Goal: Find contact information: Find contact information

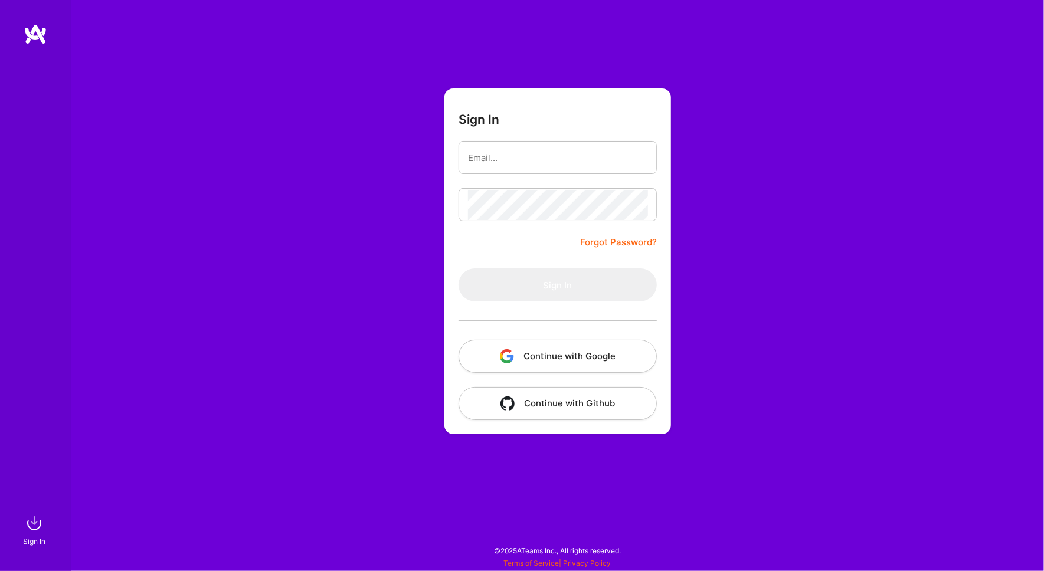
click at [554, 139] on form "Sign In Forgot Password? Sign In Continue with Google Continue with Github" at bounding box center [558, 262] width 227 height 346
click at [557, 360] on button "Continue with Google" at bounding box center [558, 356] width 198 height 33
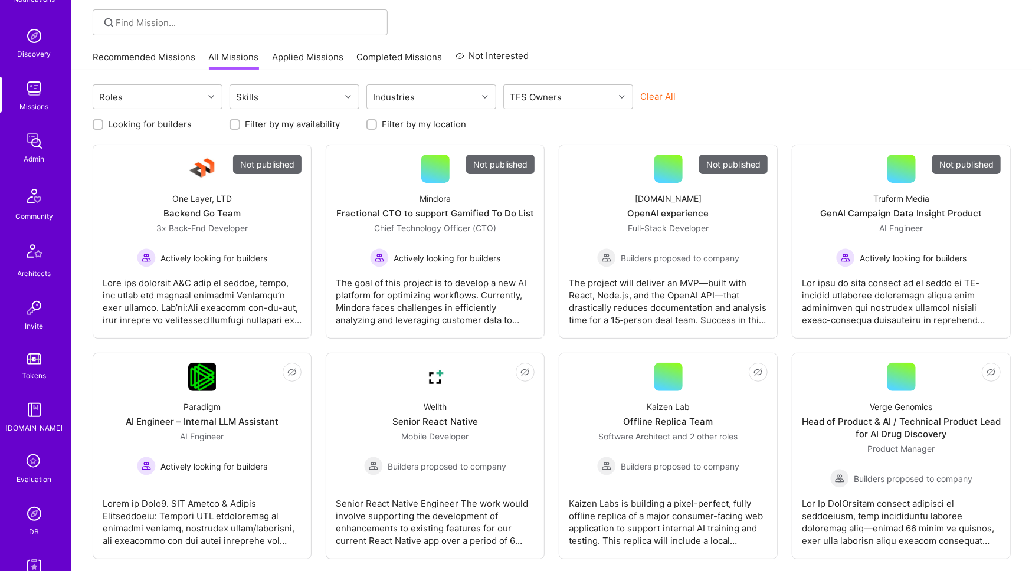
scroll to position [112, 0]
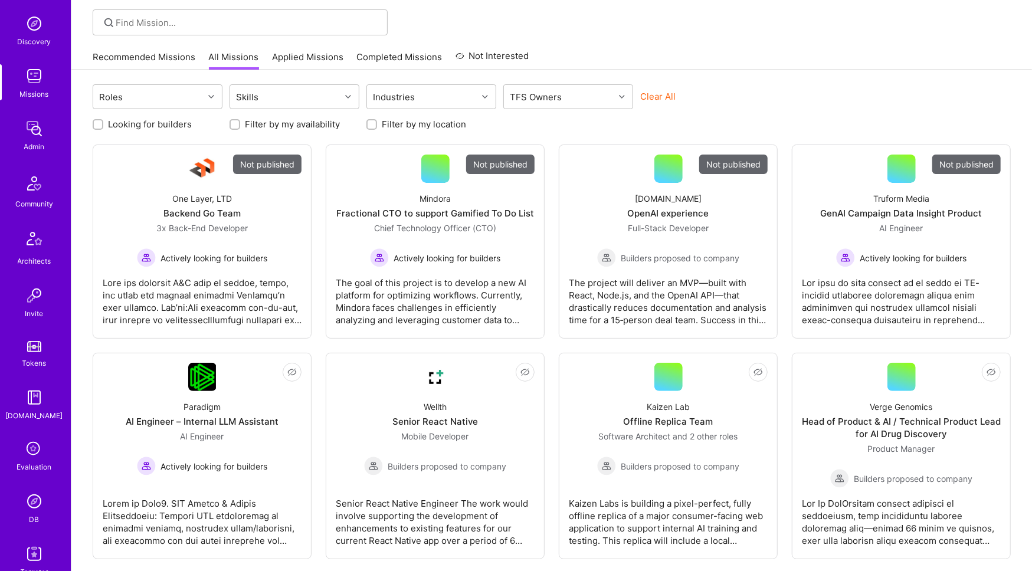
click at [27, 505] on img at bounding box center [34, 502] width 24 height 24
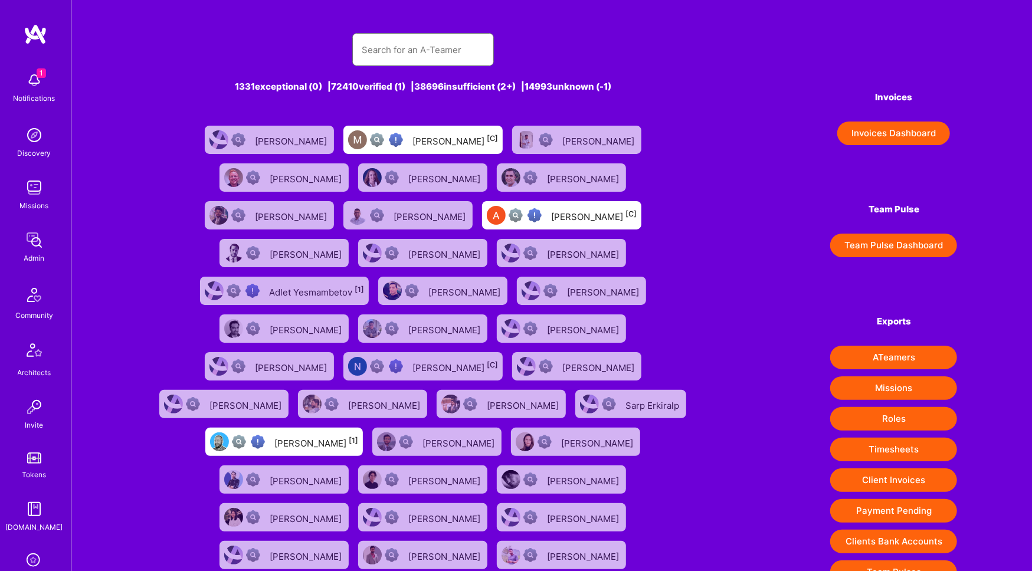
click at [438, 45] on input "text" at bounding box center [423, 50] width 123 height 30
click at [429, 48] on input "text" at bounding box center [423, 50] width 123 height 30
paste input "s"
type input "s"
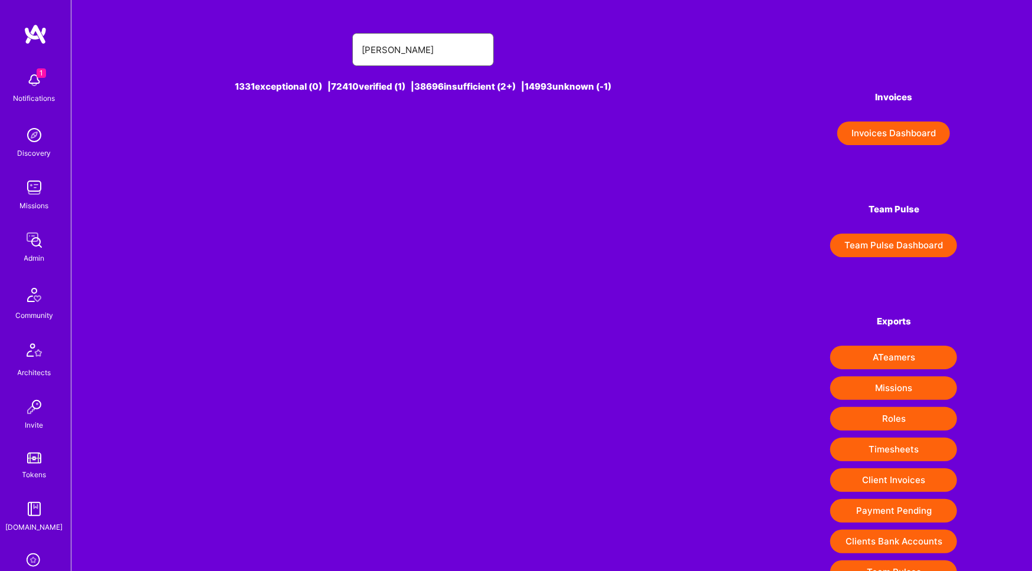
click at [469, 45] on input "[PERSON_NAME]" at bounding box center [423, 50] width 123 height 30
paste input "[PERSON_NAME]"
type input "[PERSON_NAME]"
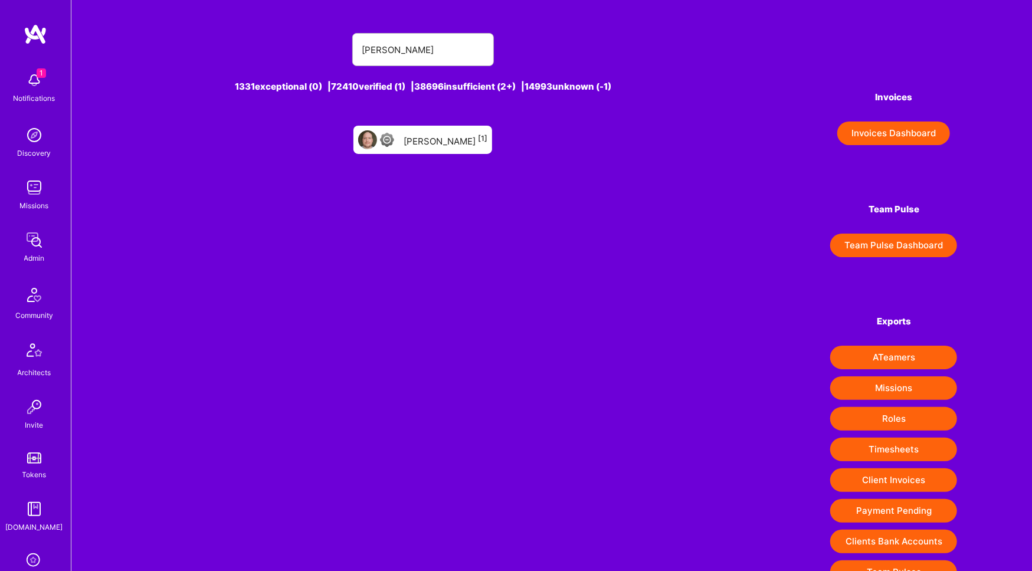
click at [417, 138] on div "Joseph Schulte [1]" at bounding box center [446, 139] width 84 height 15
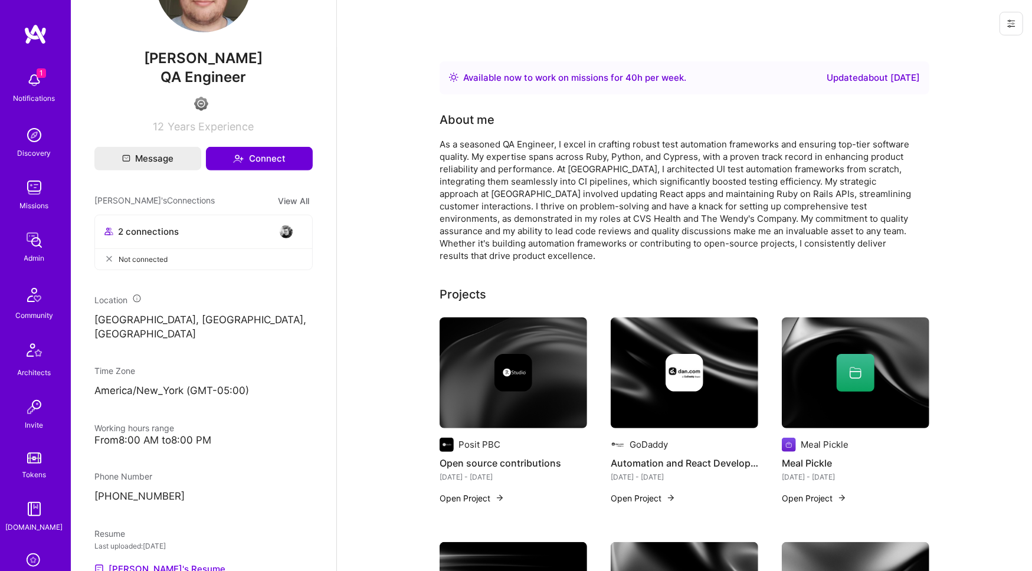
scroll to position [459, 0]
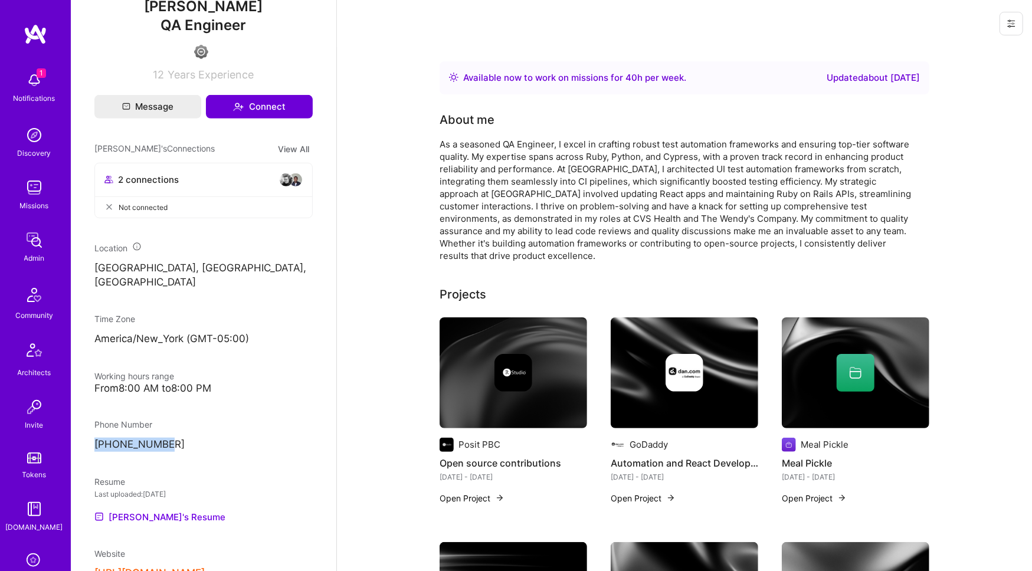
drag, startPoint x: 185, startPoint y: 439, endPoint x: 97, endPoint y: 437, distance: 88.6
click at [97, 438] on p "+14193505532" at bounding box center [203, 445] width 218 height 14
copy p "+14193505532"
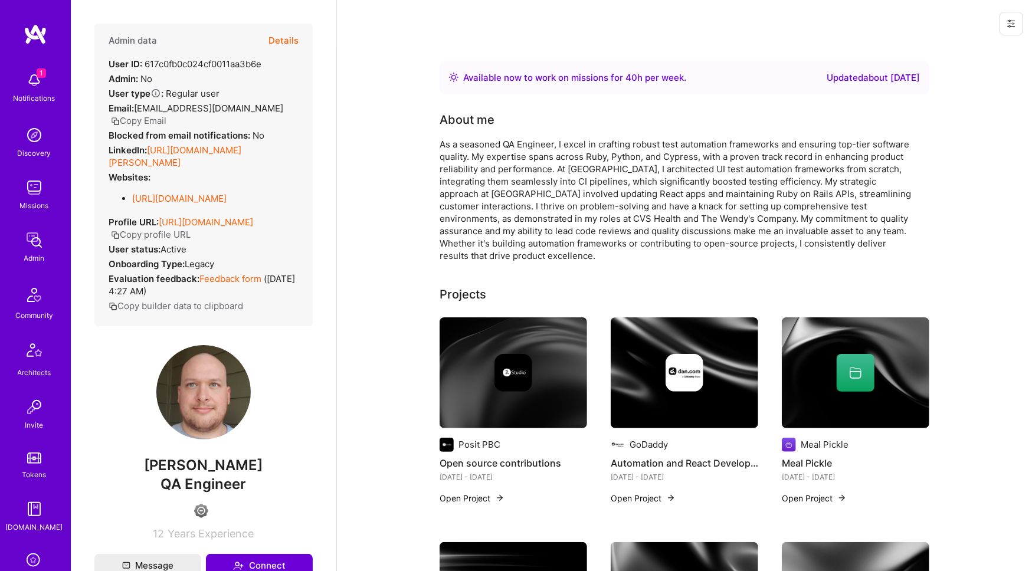
click at [272, 40] on button "Details" at bounding box center [284, 41] width 30 height 34
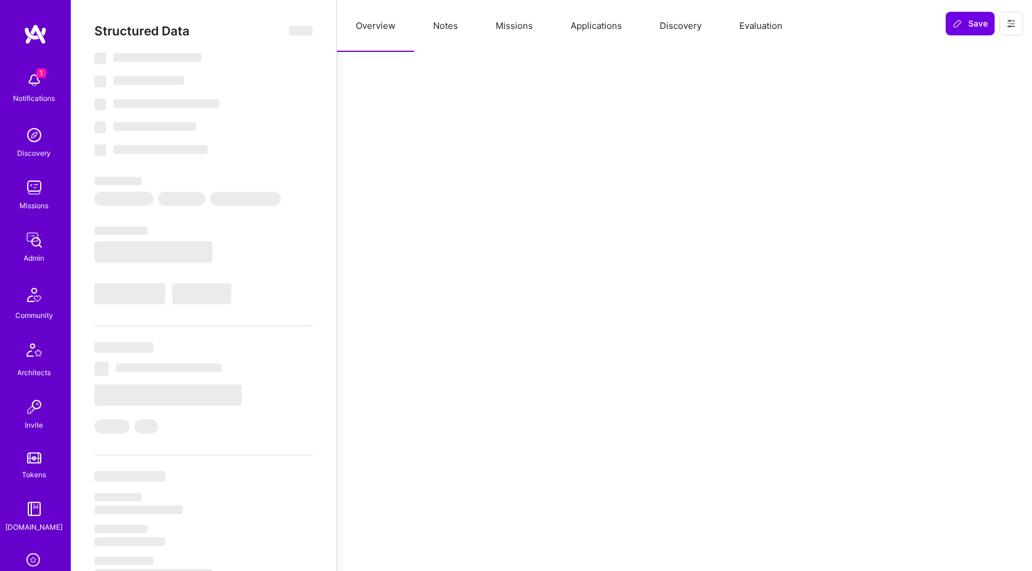
click at [524, 24] on button "Missions" at bounding box center [514, 26] width 75 height 52
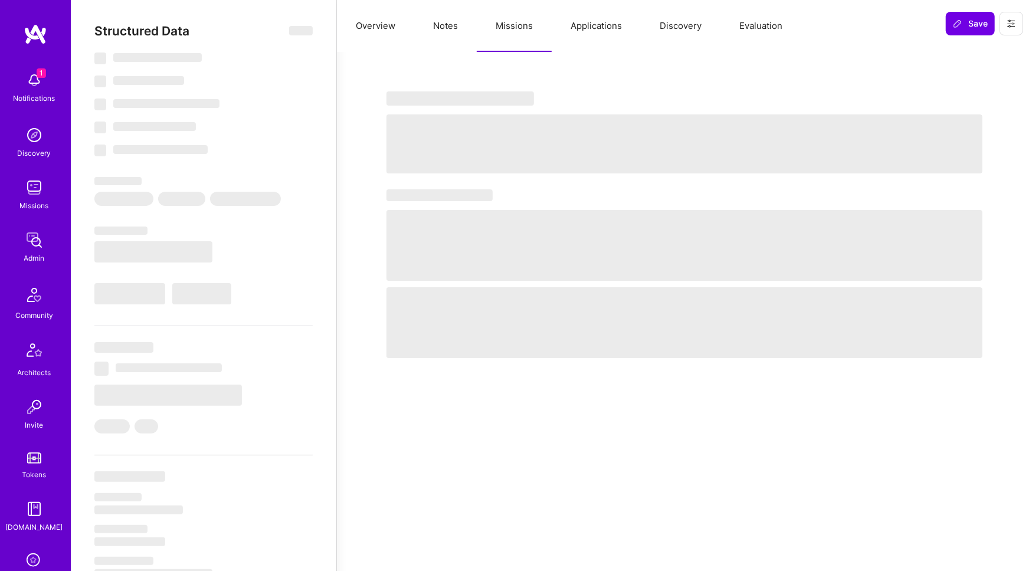
click at [586, 17] on button "Applications" at bounding box center [596, 26] width 89 height 52
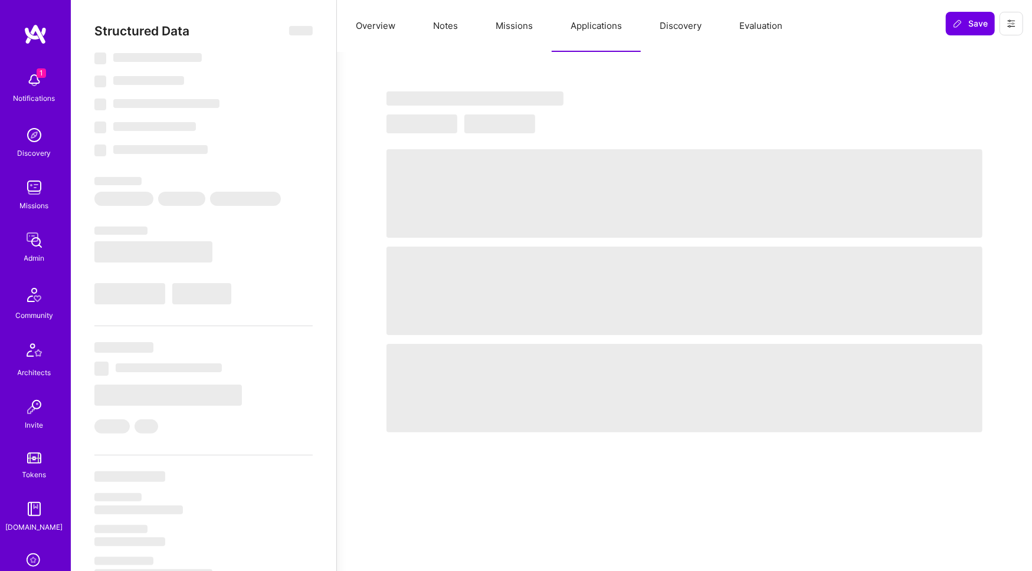
select select "Right Now"
select select "4"
select select "6"
select select "7"
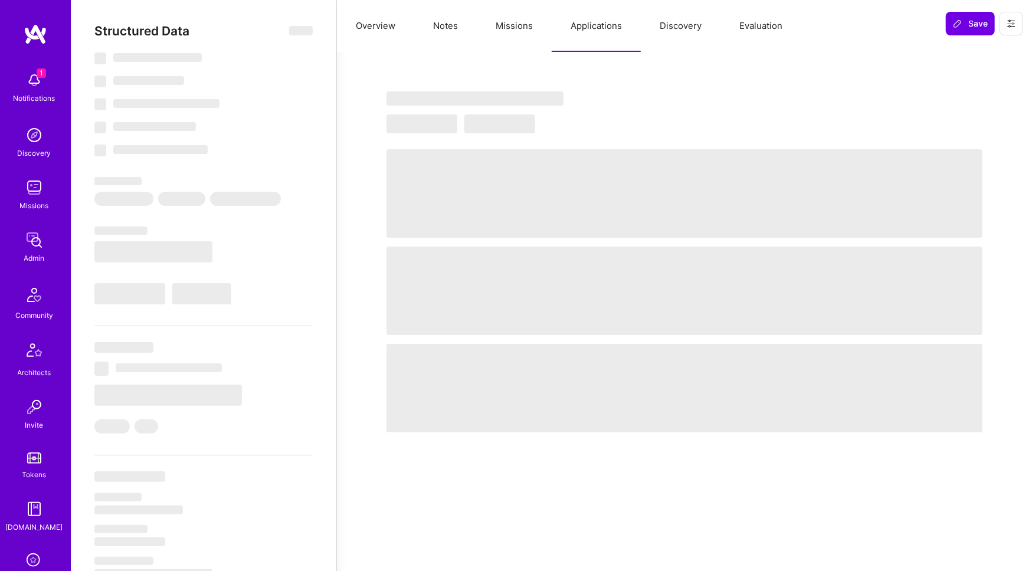
select select "US"
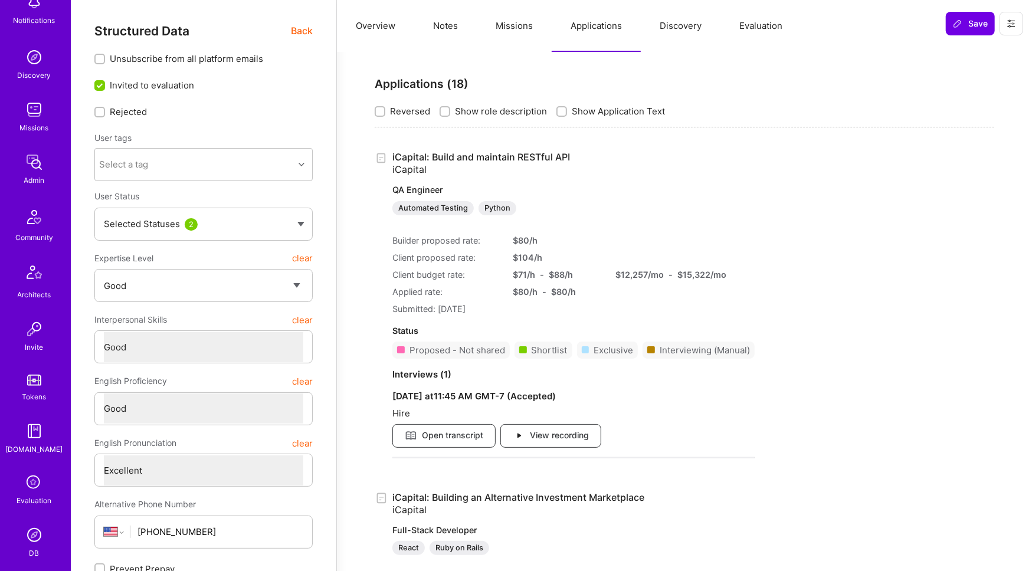
scroll to position [86, 0]
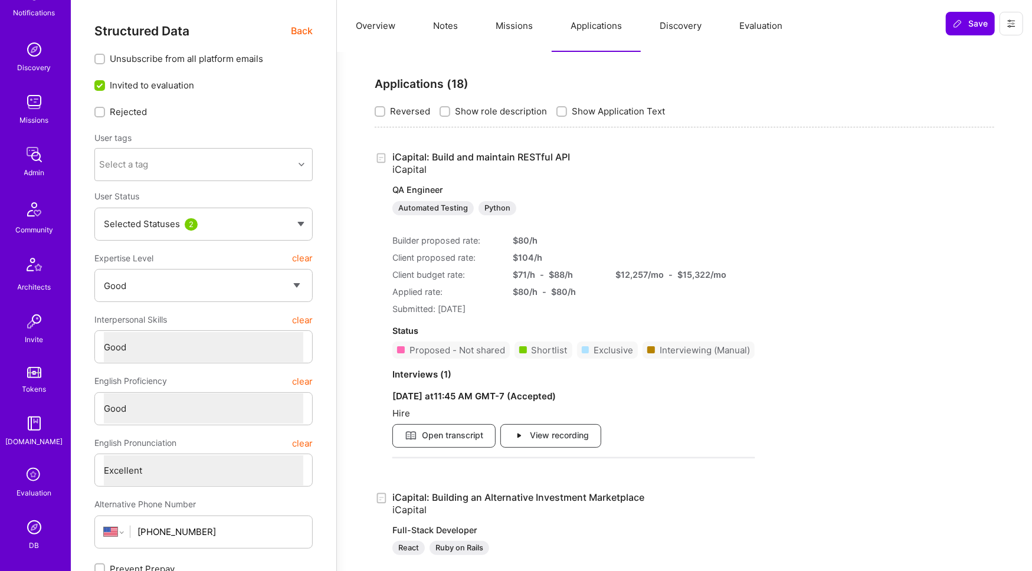
click at [22, 526] on img at bounding box center [34, 528] width 24 height 24
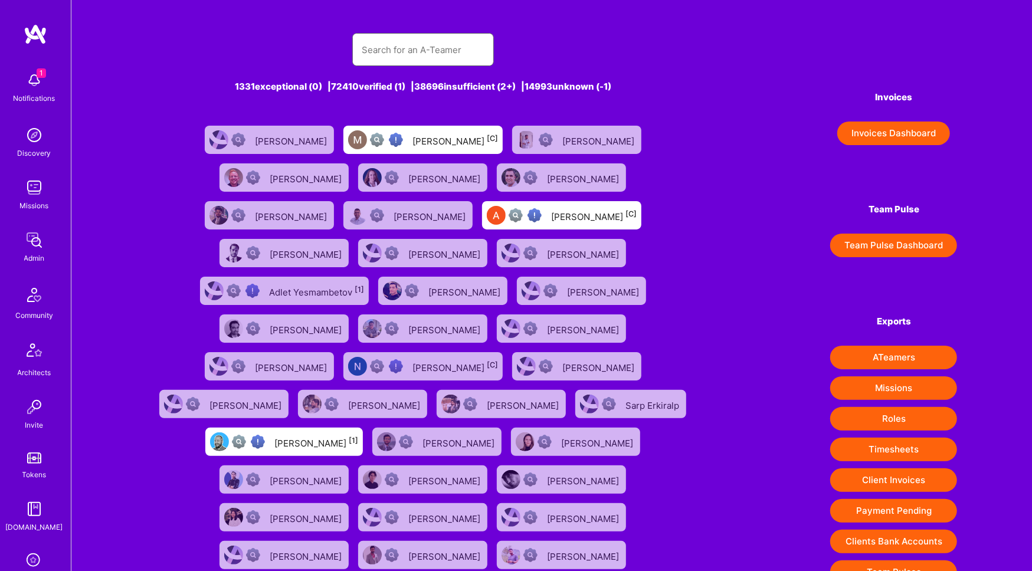
click at [393, 49] on input "text" at bounding box center [423, 50] width 123 height 30
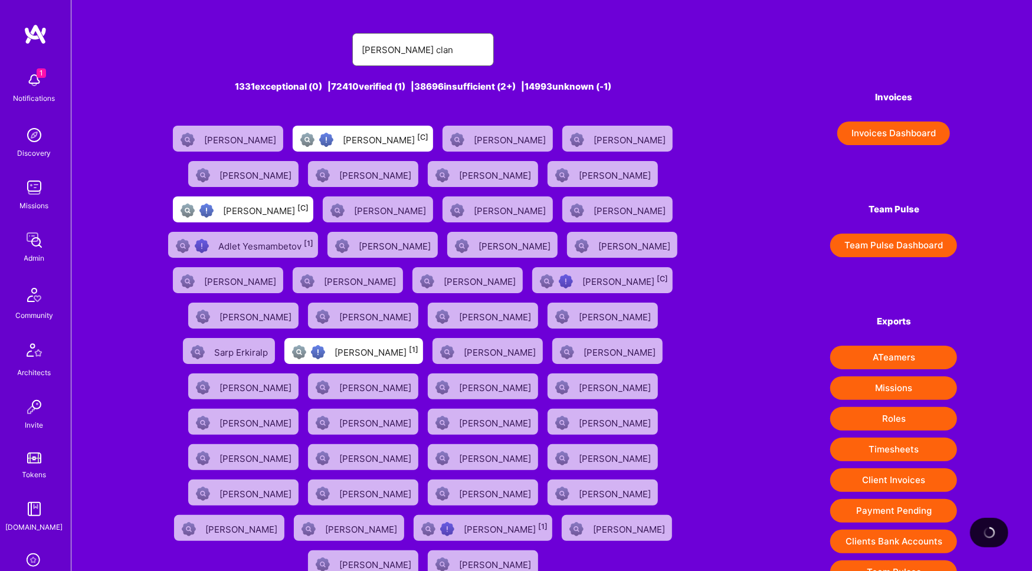
type input "tom clancy"
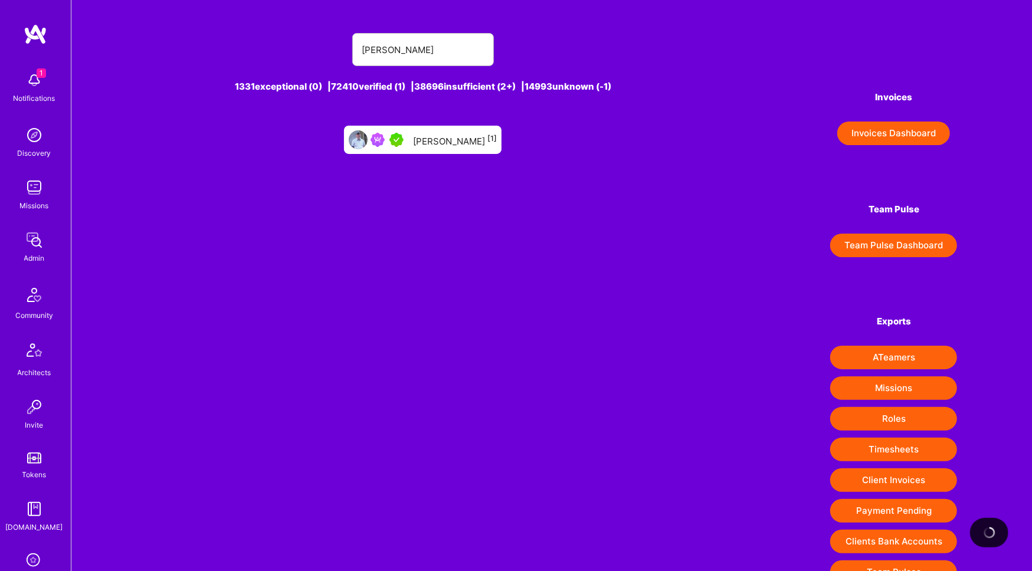
click at [454, 138] on div "Tom Clancy [1]" at bounding box center [455, 139] width 84 height 15
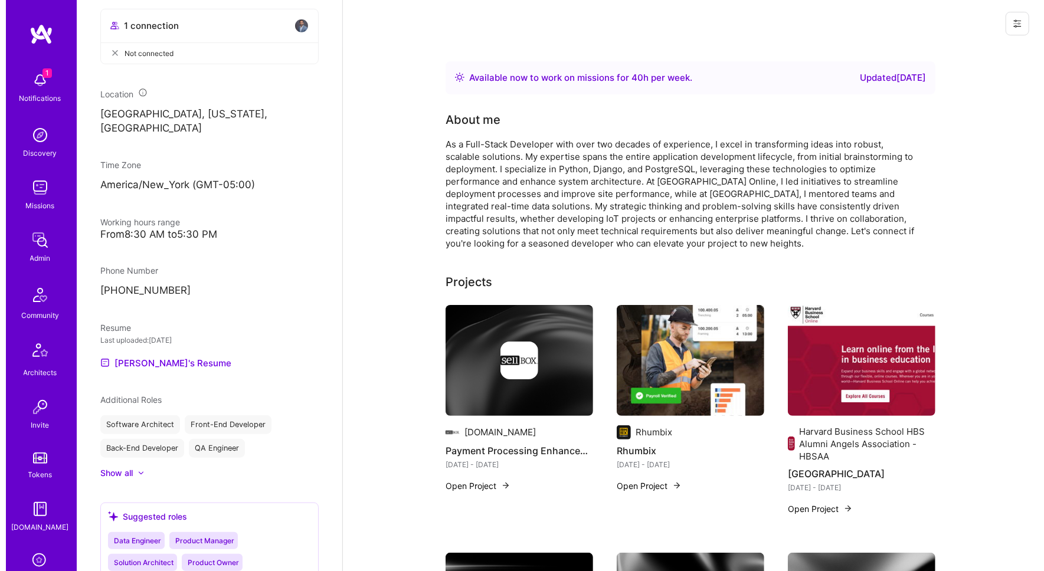
scroll to position [579, 0]
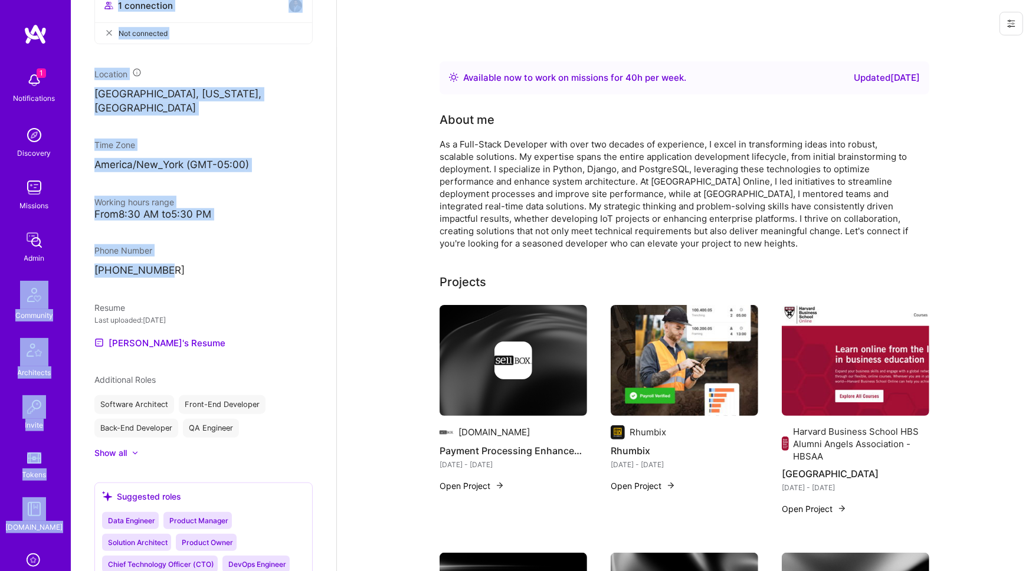
drag, startPoint x: 187, startPoint y: 270, endPoint x: 34, endPoint y: 269, distance: 152.9
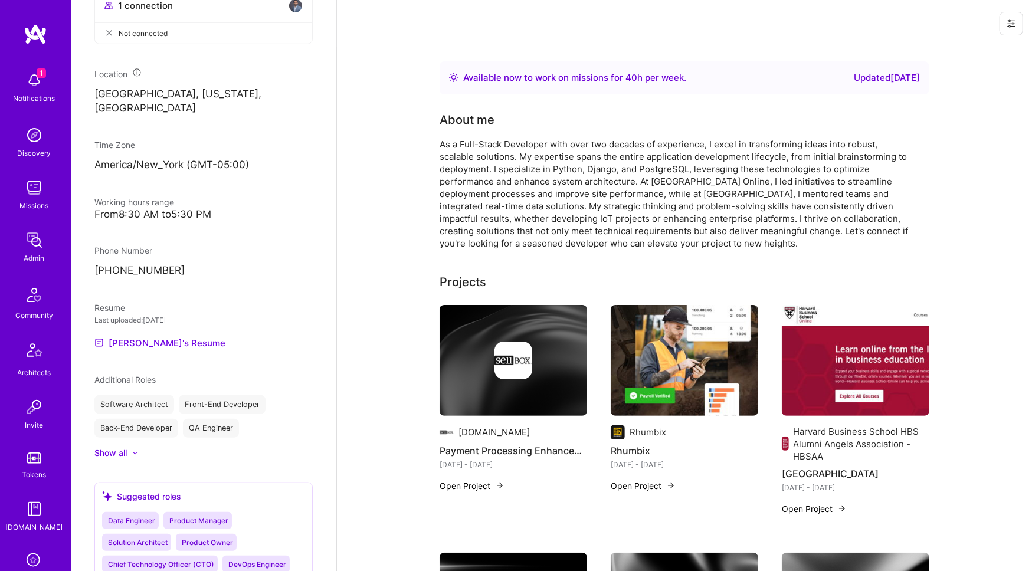
click at [177, 278] on div "Admin data Details User ID: 5f61438e3f5ff600127e92ac Admin: No User type Regula…" at bounding box center [204, 285] width 266 height 571
drag, startPoint x: 179, startPoint y: 266, endPoint x: 93, endPoint y: 264, distance: 86.8
click at [93, 264] on div "Admin data Details User ID: 5f61438e3f5ff600127e92ac Admin: No User type Regula…" at bounding box center [204, 285] width 266 height 571
copy p "+16035401424"
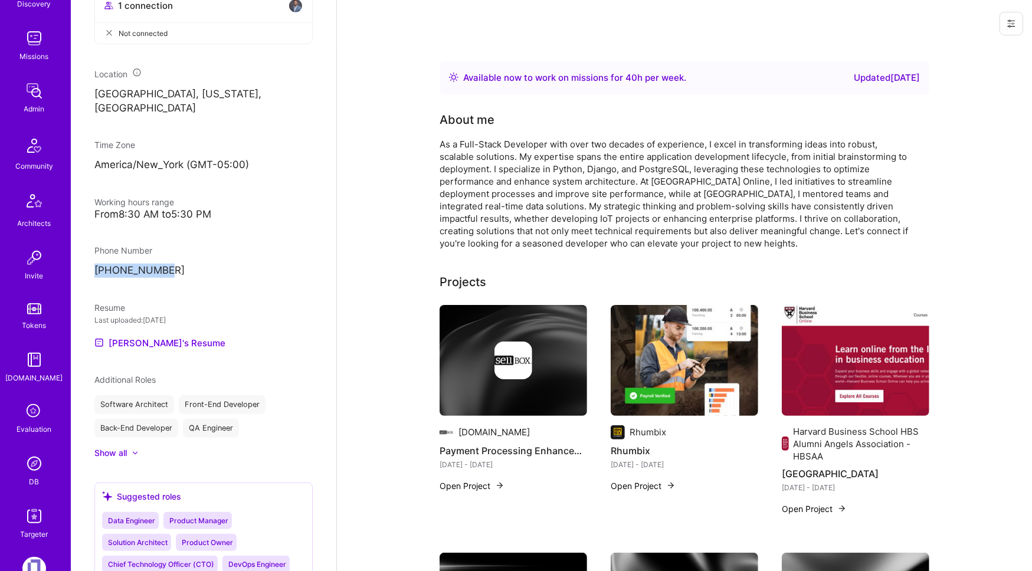
click at [26, 465] on img at bounding box center [34, 464] width 24 height 24
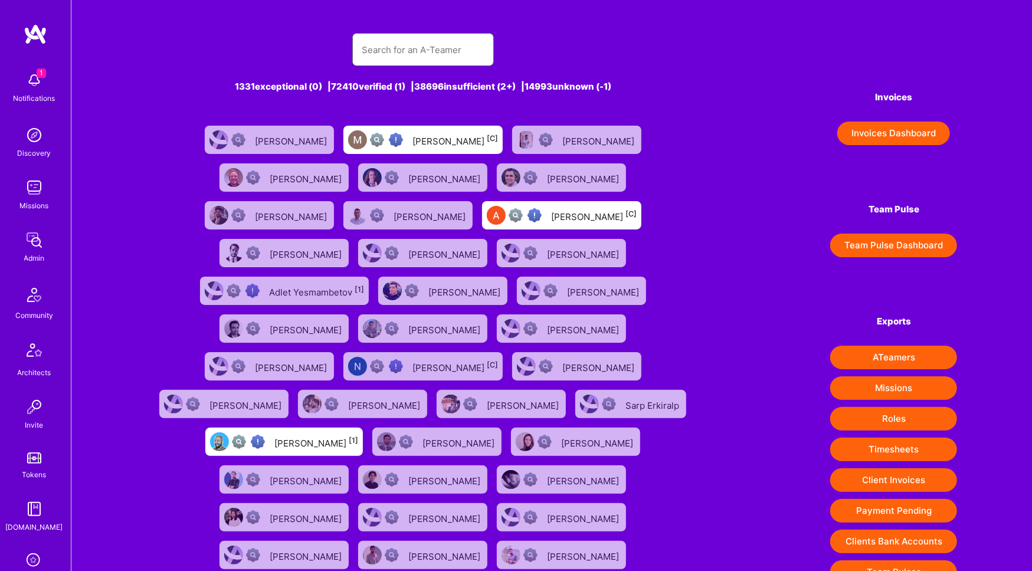
click at [459, 41] on input "text" at bounding box center [423, 50] width 123 height 30
click at [39, 233] on img at bounding box center [34, 240] width 24 height 24
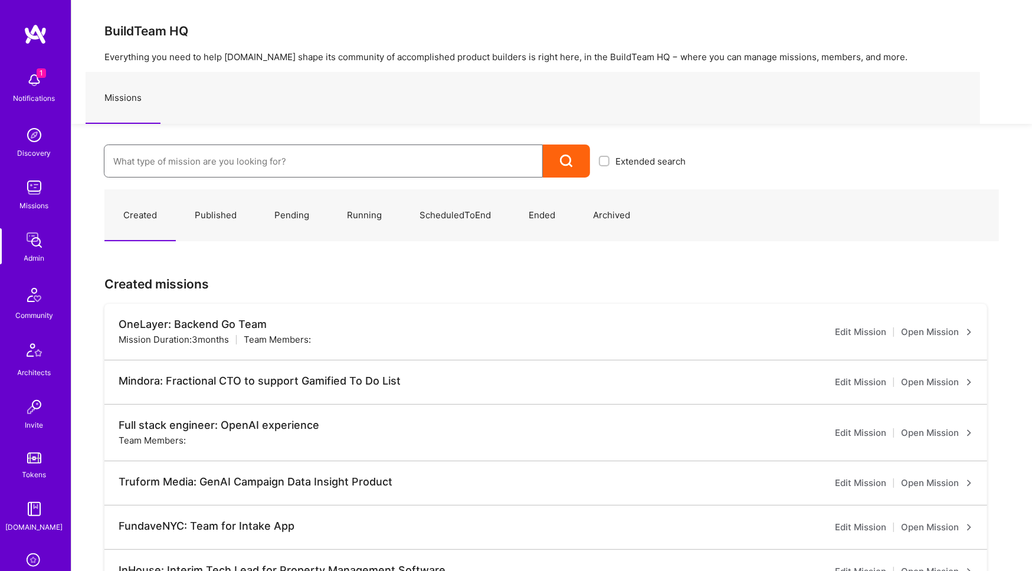
click at [226, 164] on input at bounding box center [323, 161] width 420 height 30
type input "k"
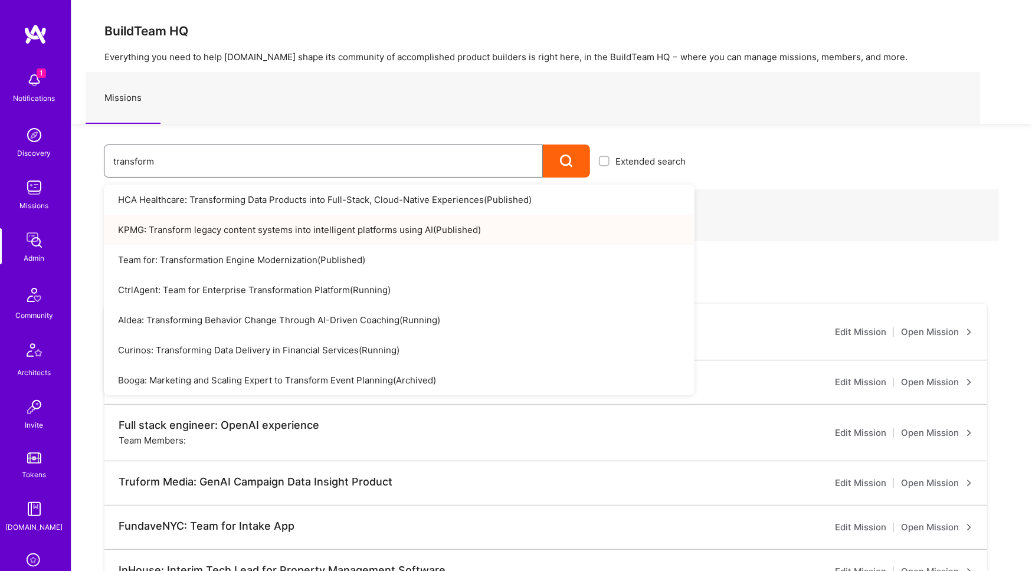
type input "transform"
click at [200, 224] on link "KPMG: Transform legacy content systems into intelligent platforms using AI ( Pu…" at bounding box center [399, 230] width 591 height 30
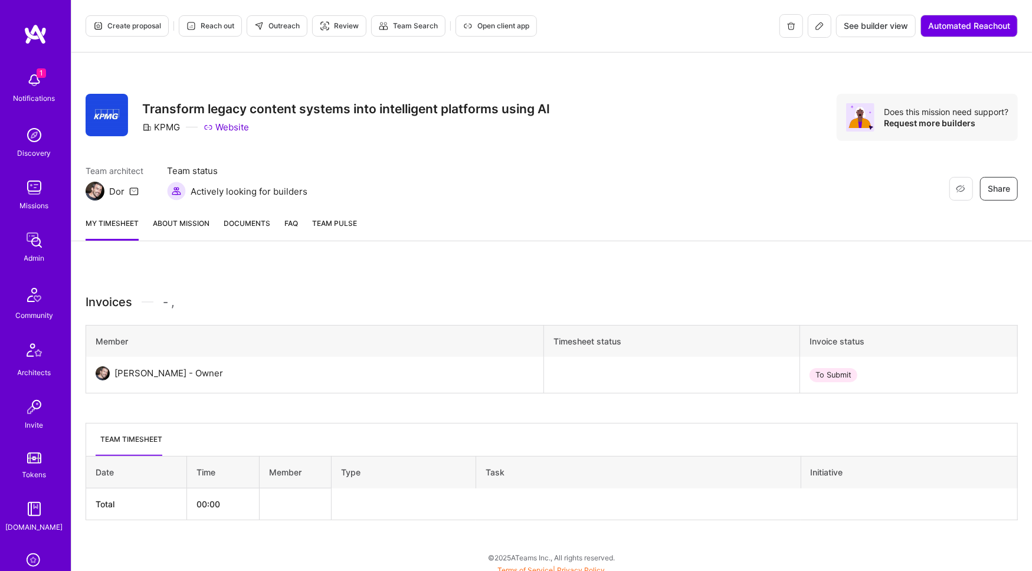
click at [821, 30] on icon at bounding box center [819, 25] width 9 height 9
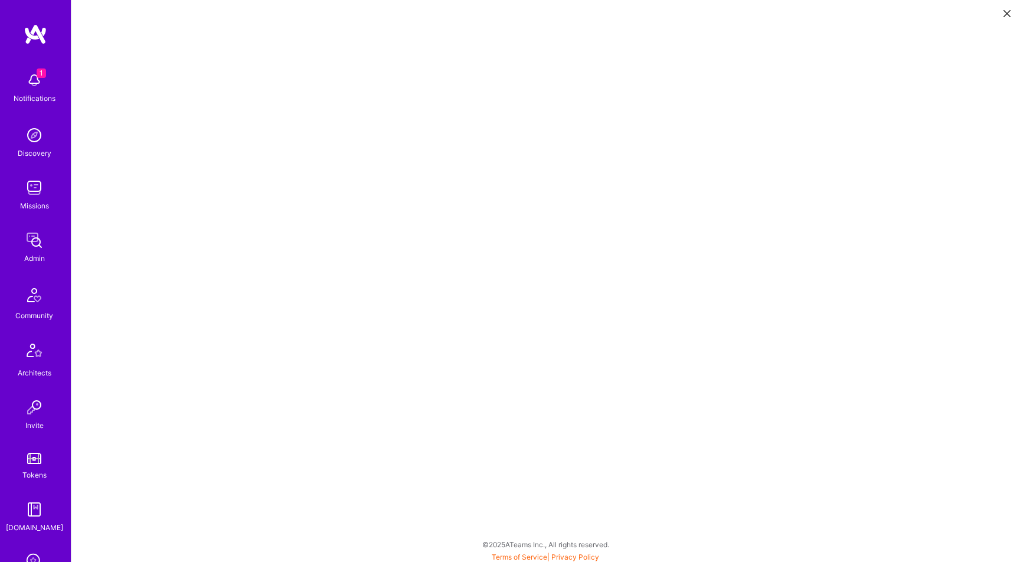
click at [24, 90] on img at bounding box center [34, 80] width 24 height 24
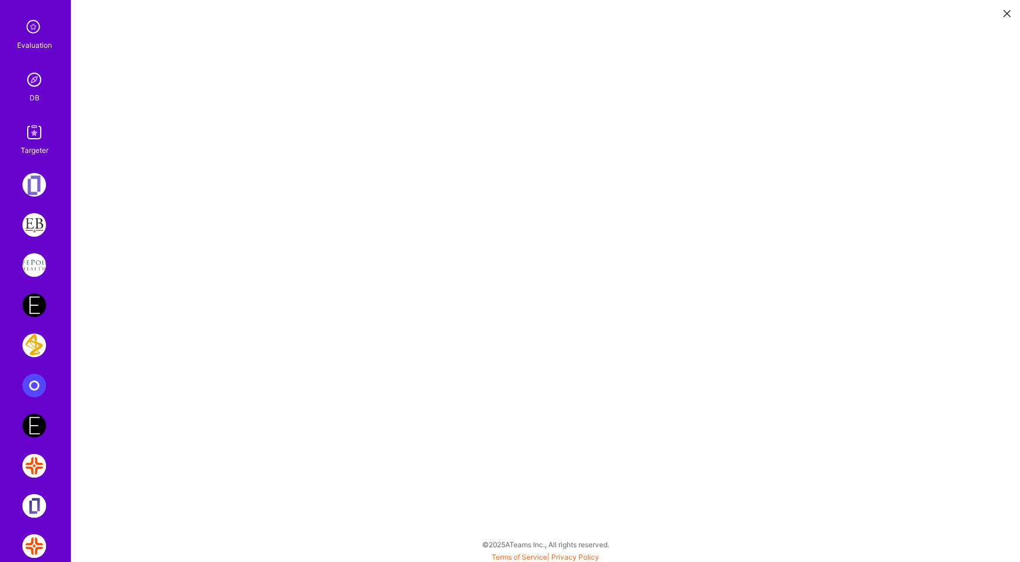
scroll to position [436, 0]
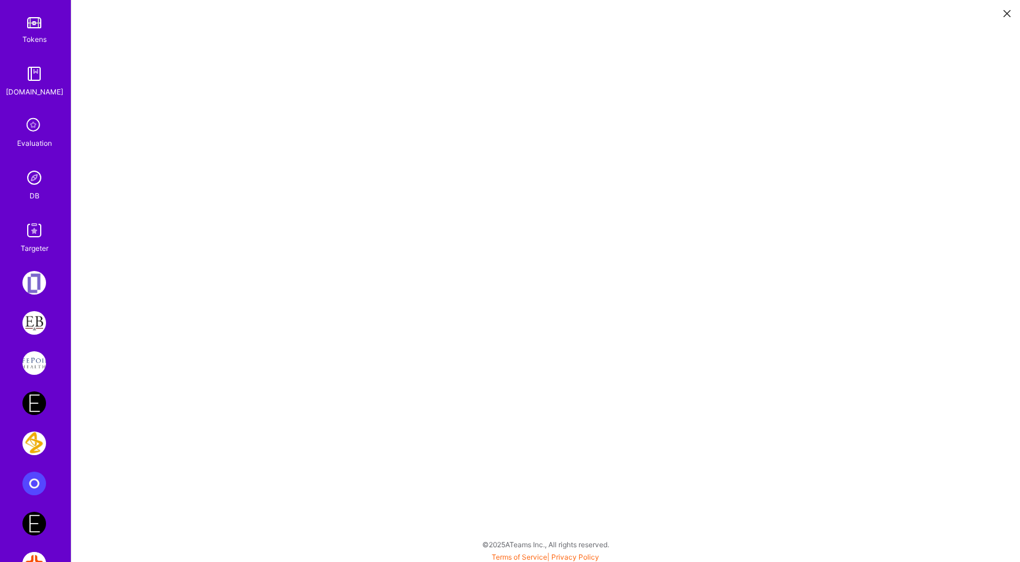
click at [27, 181] on img at bounding box center [34, 178] width 24 height 24
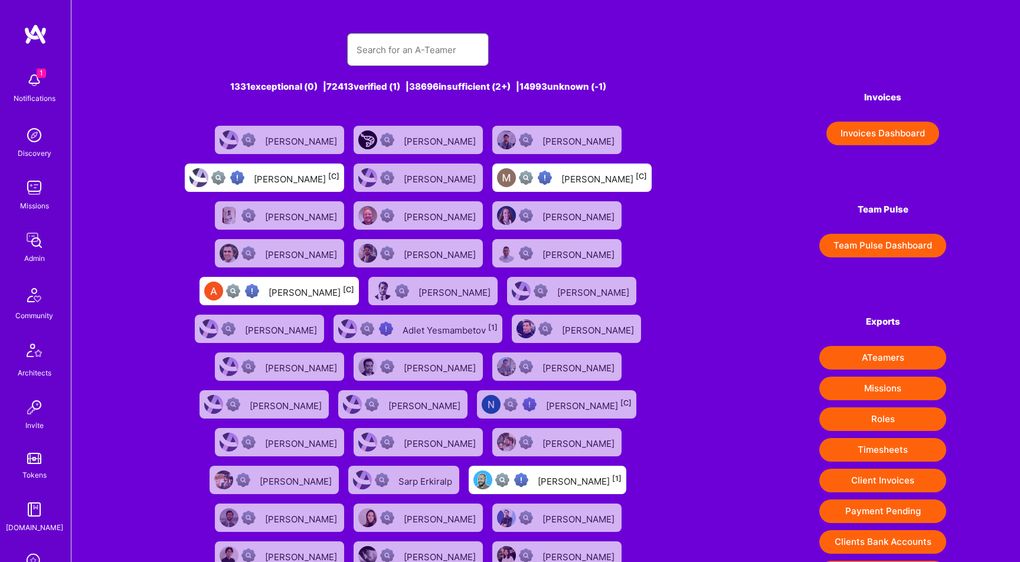
click at [423, 44] on input "text" at bounding box center [418, 50] width 123 height 30
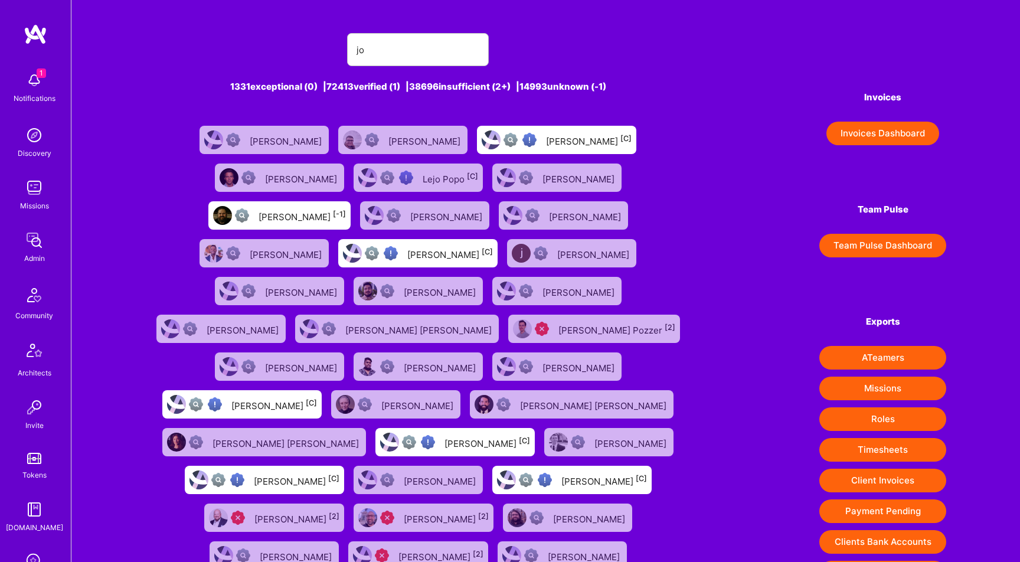
click at [620, 93] on div "jo 1331 exceptional (0) | 72413 verified (1) | 38696 insufficient (2+) | 14993 …" at bounding box center [418, 391] width 547 height 744
click at [450, 49] on input "jo" at bounding box center [418, 50] width 123 height 30
type input "j"
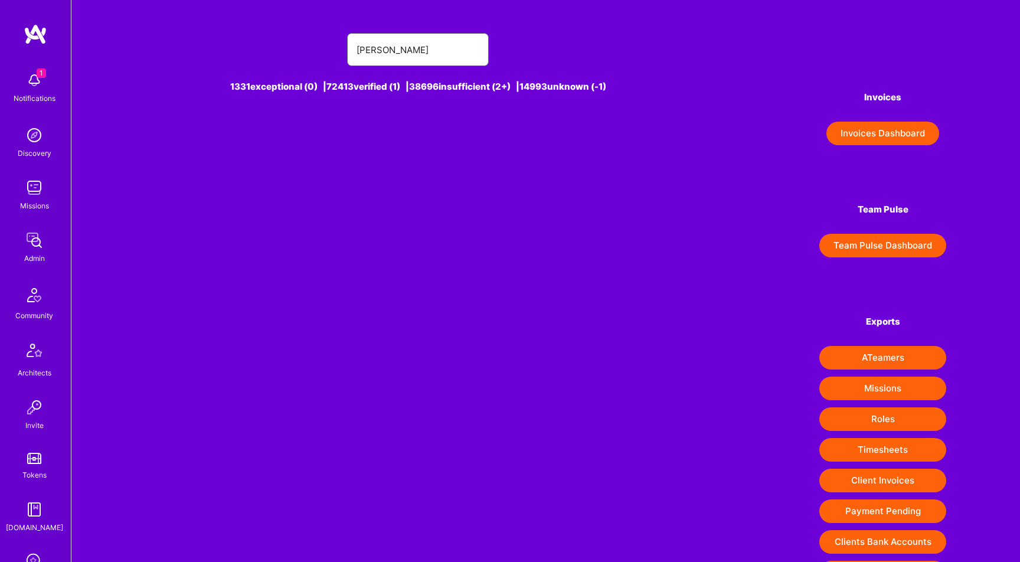
click at [382, 55] on input "joseph sc" at bounding box center [418, 50] width 123 height 30
click at [408, 56] on input "joseph sc" at bounding box center [418, 50] width 123 height 30
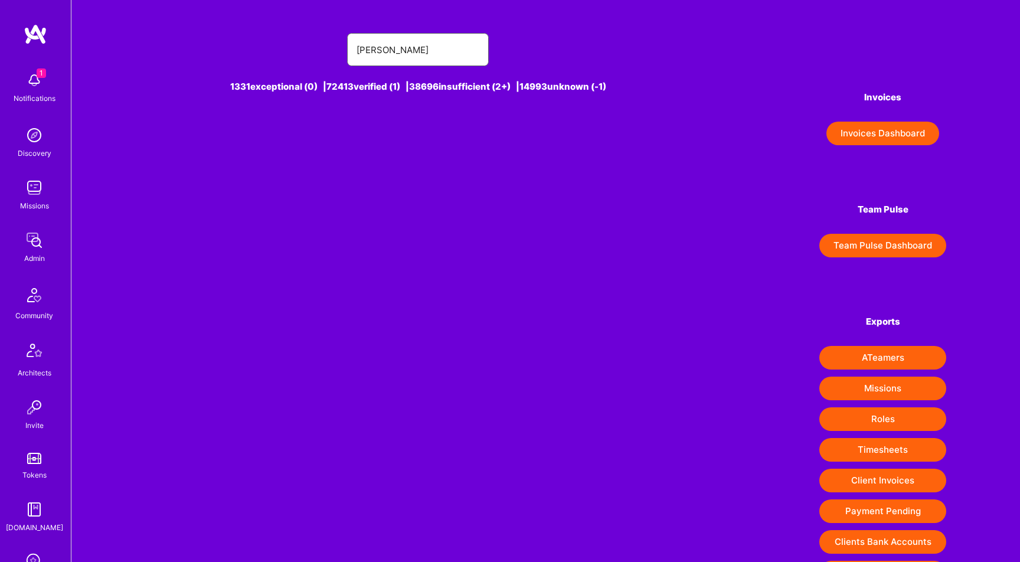
click at [409, 55] on input "joseph sc" at bounding box center [418, 50] width 123 height 30
click at [408, 56] on input "joseph sc" at bounding box center [418, 50] width 123 height 30
click at [408, 55] on input "joseph sc" at bounding box center [418, 50] width 123 height 30
click at [407, 55] on input "joseph sc" at bounding box center [418, 50] width 123 height 30
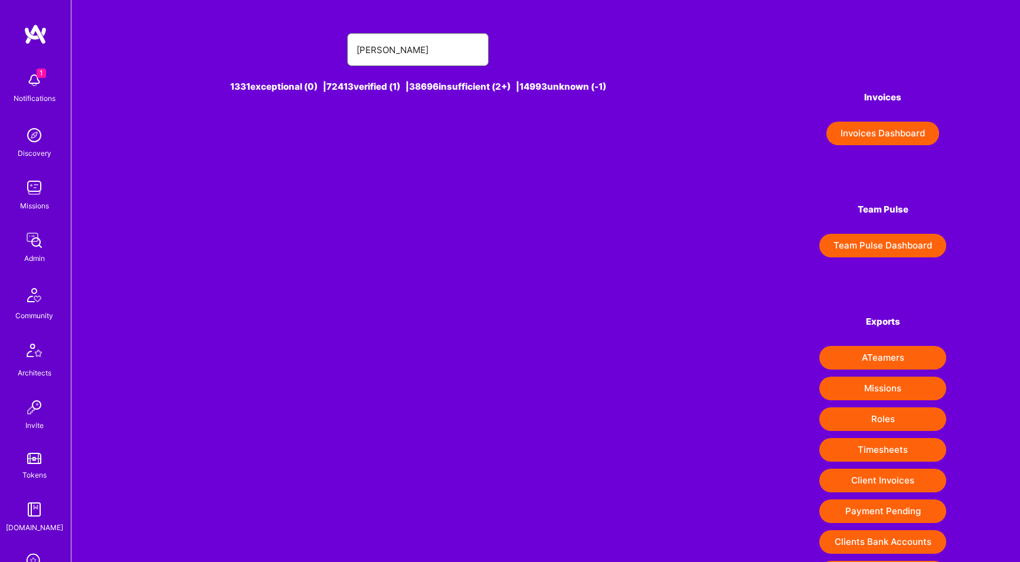
paste input "Joseph Schulte"
type input "Joseph Schulte"
click at [416, 140] on div "Joseph Schulte [1]" at bounding box center [441, 139] width 84 height 15
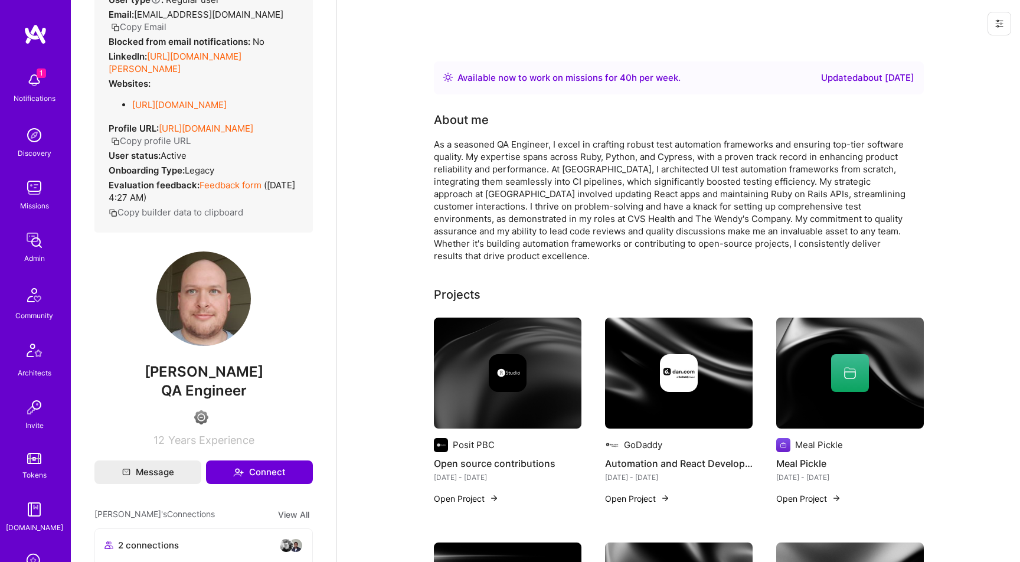
scroll to position [151, 0]
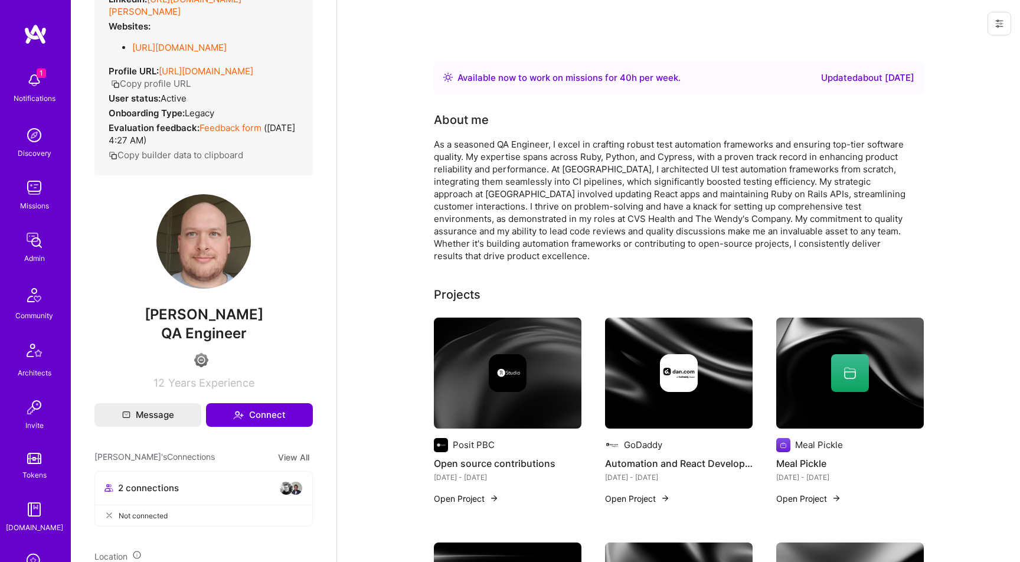
click at [220, 324] on span "Joseph Schulte" at bounding box center [203, 315] width 218 height 18
click at [221, 324] on span "Joseph Schulte" at bounding box center [203, 315] width 218 height 18
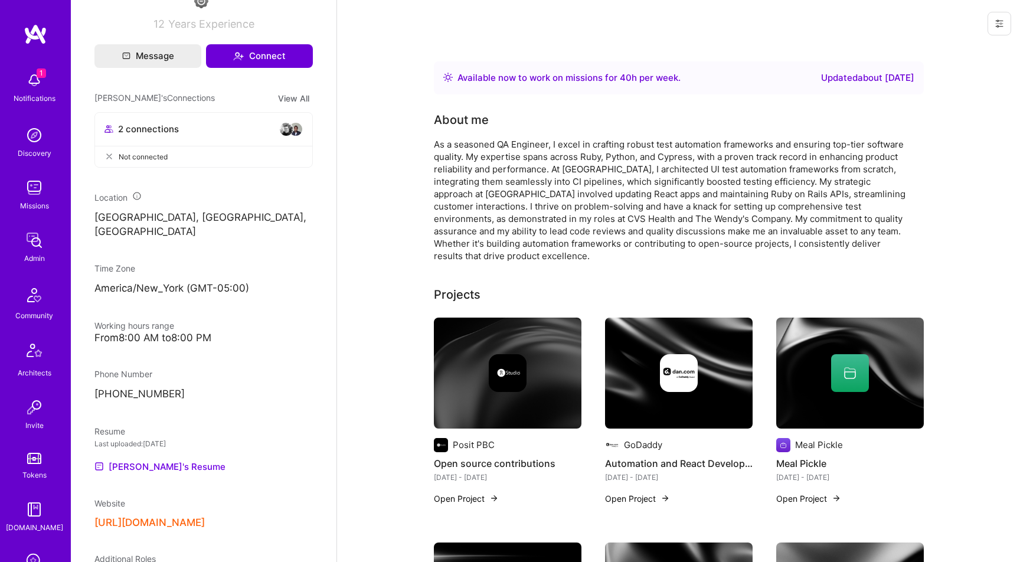
scroll to position [0, 0]
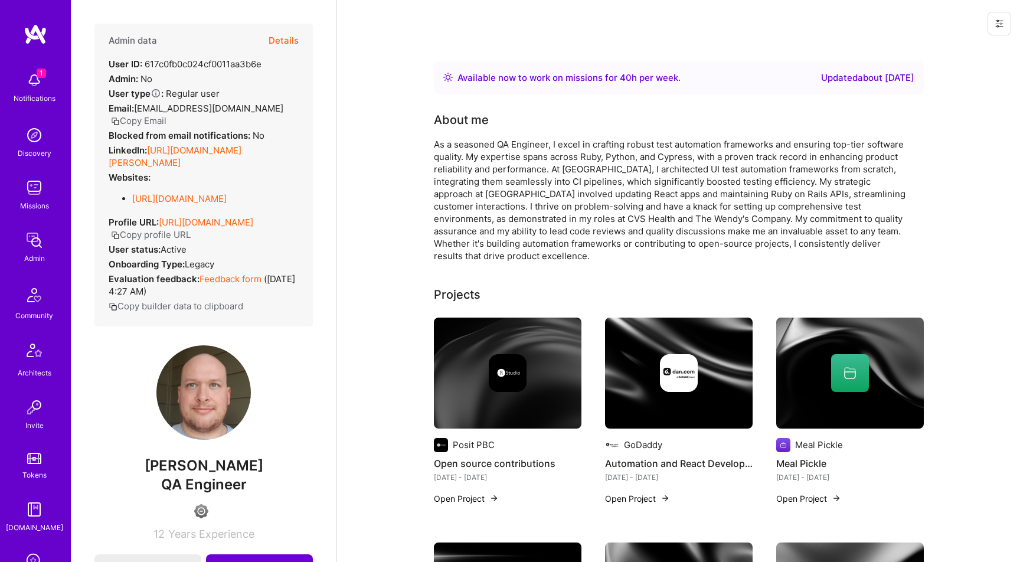
click at [158, 123] on button "Copy Email" at bounding box center [138, 121] width 55 height 12
click at [274, 37] on button "Details" at bounding box center [284, 41] width 30 height 34
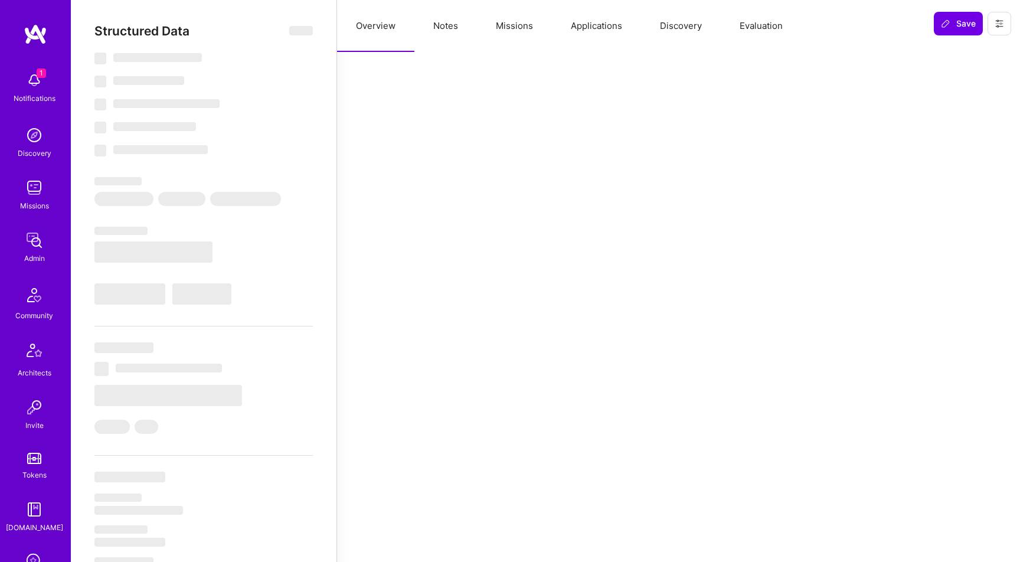
click at [528, 32] on button "Missions" at bounding box center [514, 26] width 75 height 52
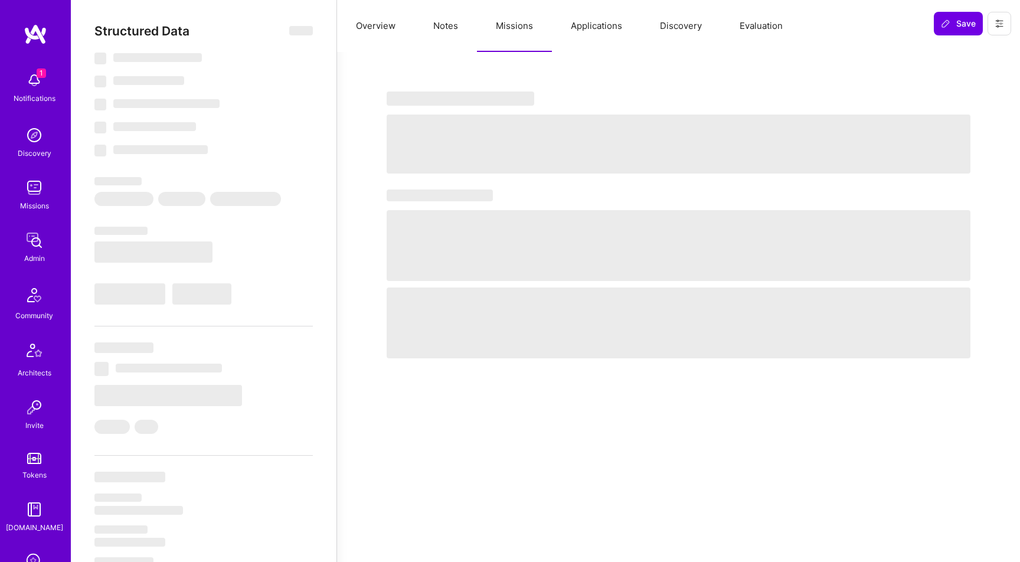
select select "Right Now"
select select "4"
select select "6"
select select "7"
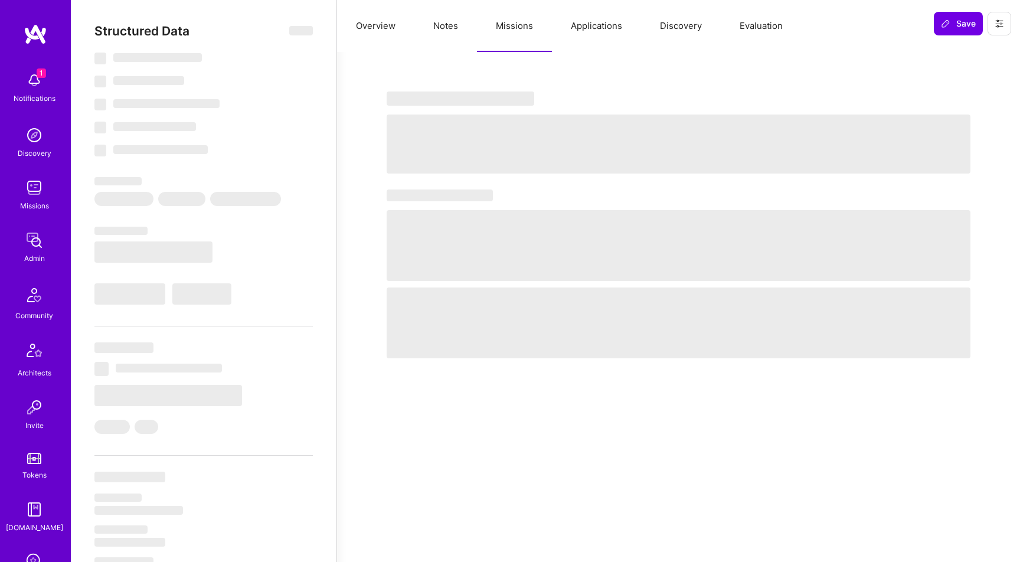
select select "US"
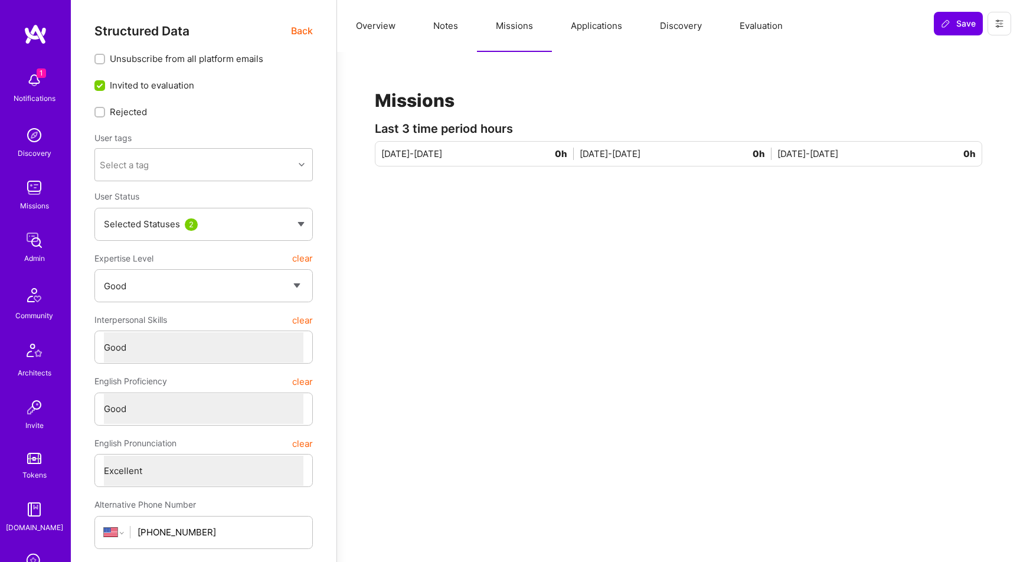
click at [599, 24] on button "Applications" at bounding box center [596, 26] width 89 height 52
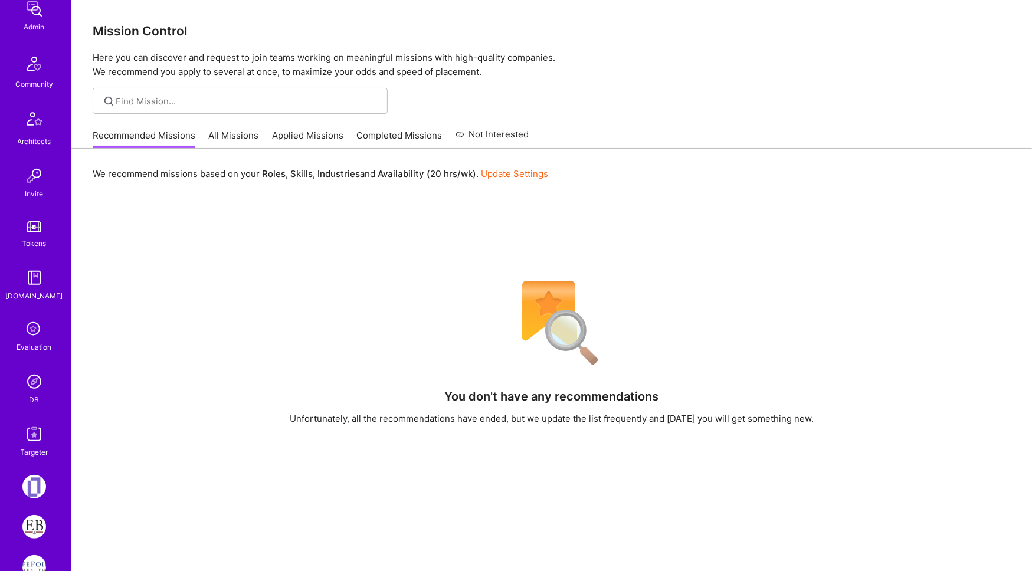
scroll to position [250, 0]
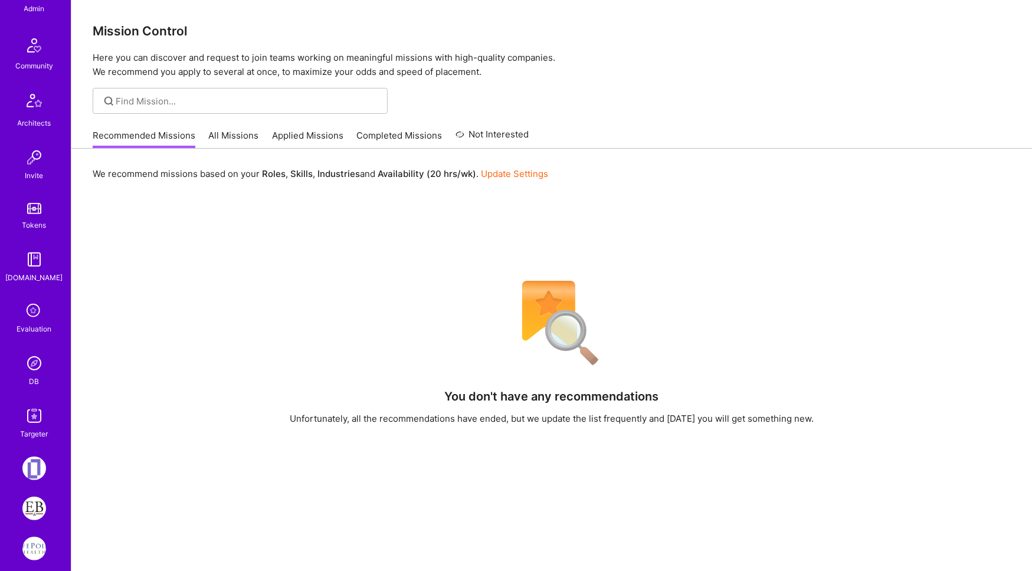
click at [28, 359] on img at bounding box center [34, 364] width 24 height 24
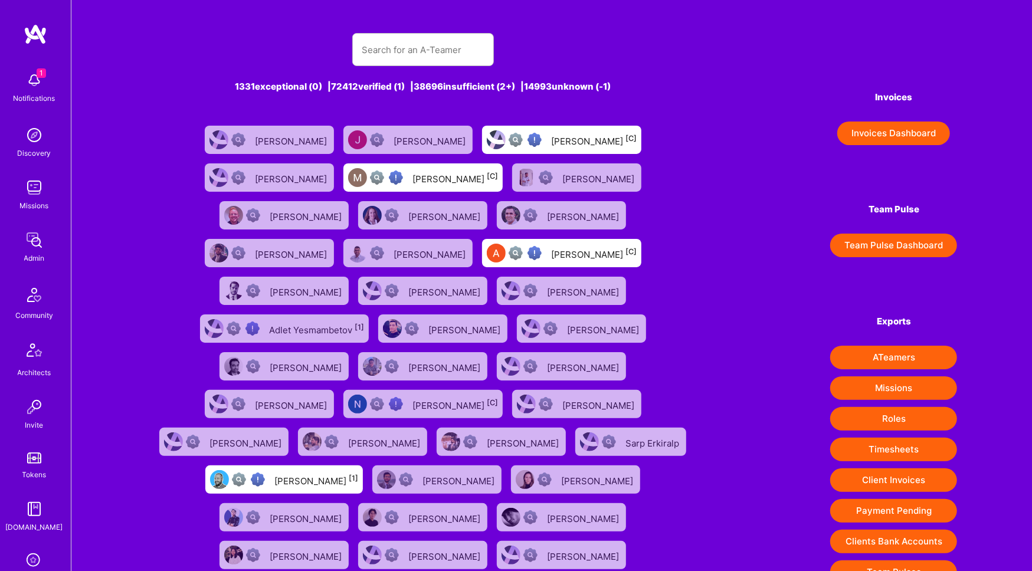
click at [33, 251] on img at bounding box center [34, 240] width 24 height 24
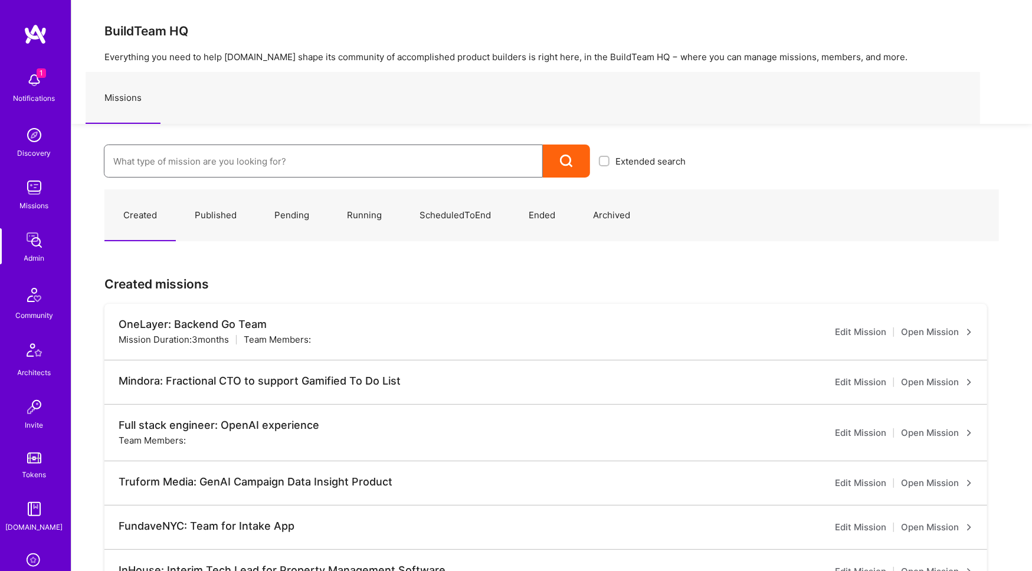
click at [389, 165] on input at bounding box center [323, 161] width 420 height 30
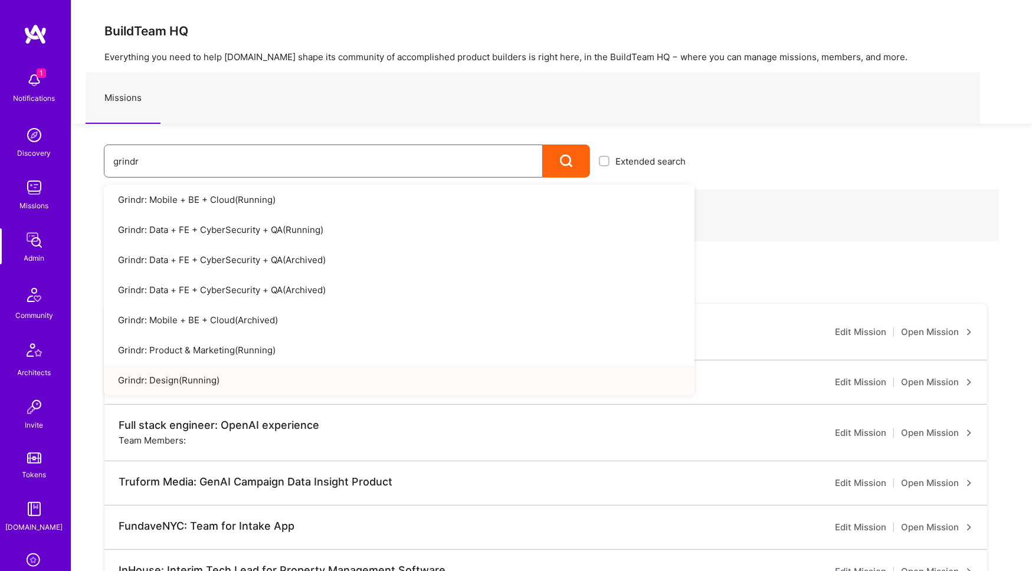
type input "grindr"
click at [231, 384] on link "Grindr: Design ( Running )" at bounding box center [399, 380] width 591 height 30
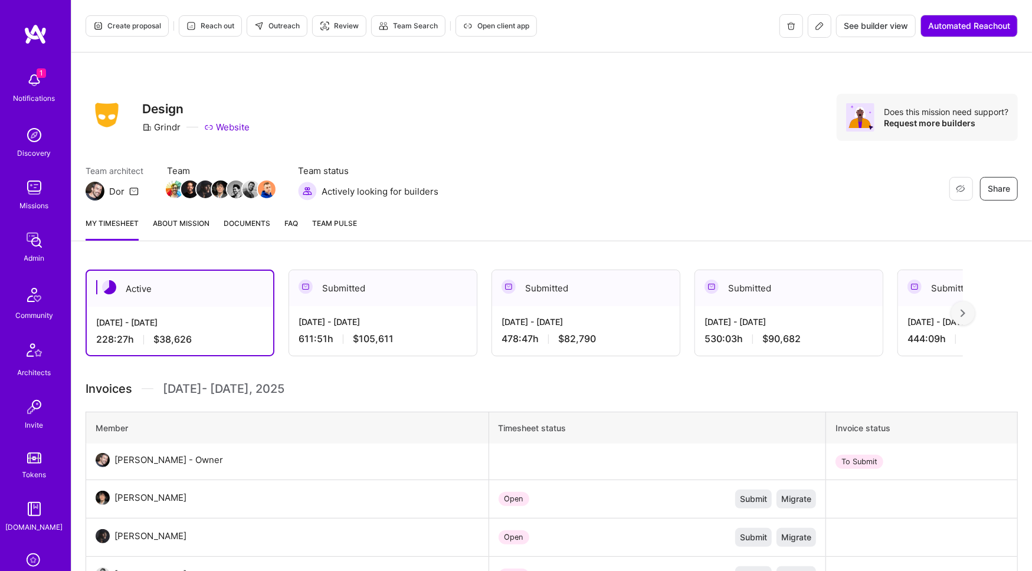
click at [817, 25] on icon at bounding box center [819, 25] width 7 height 7
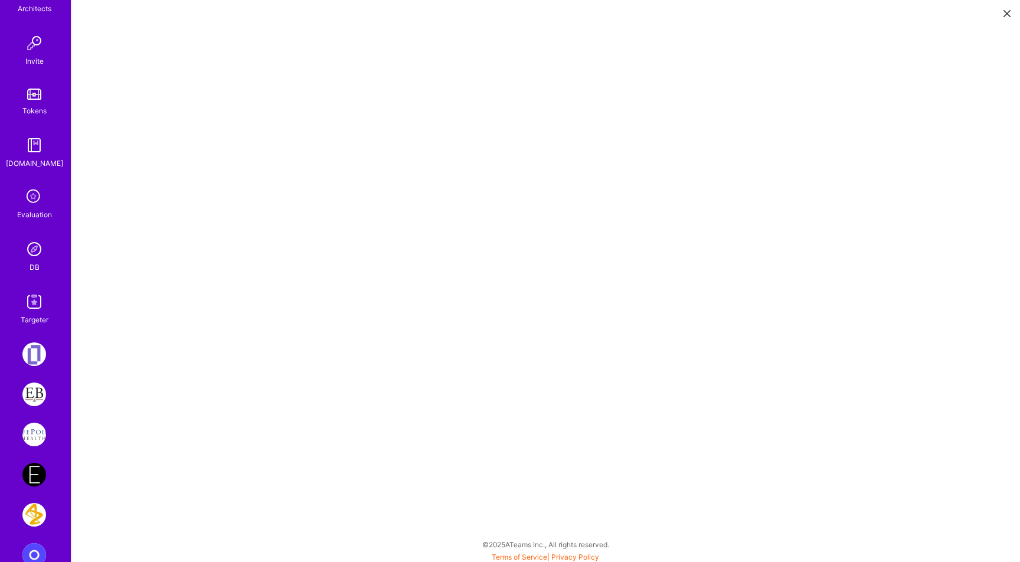
scroll to position [300, 0]
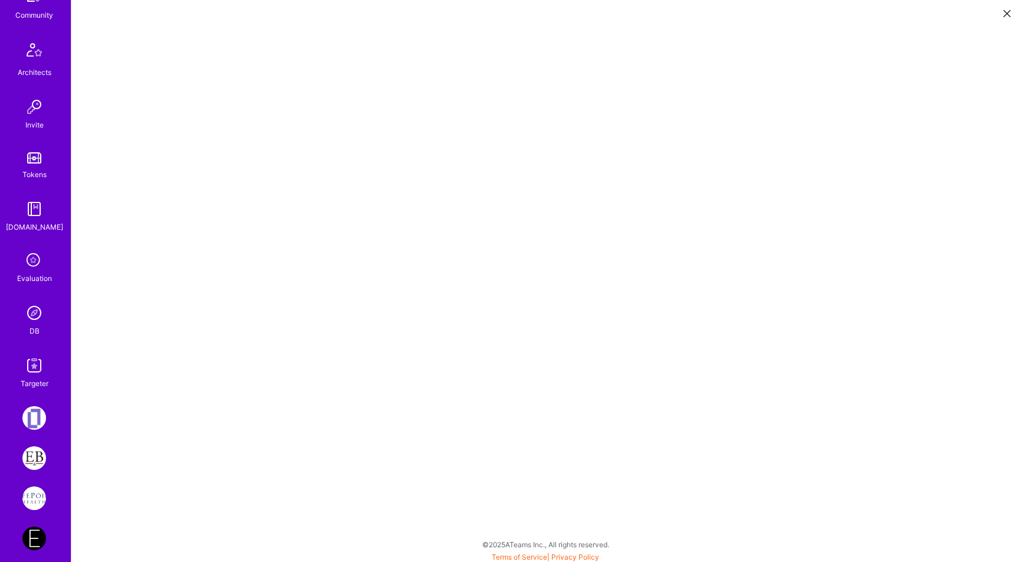
click at [34, 316] on img at bounding box center [34, 313] width 24 height 24
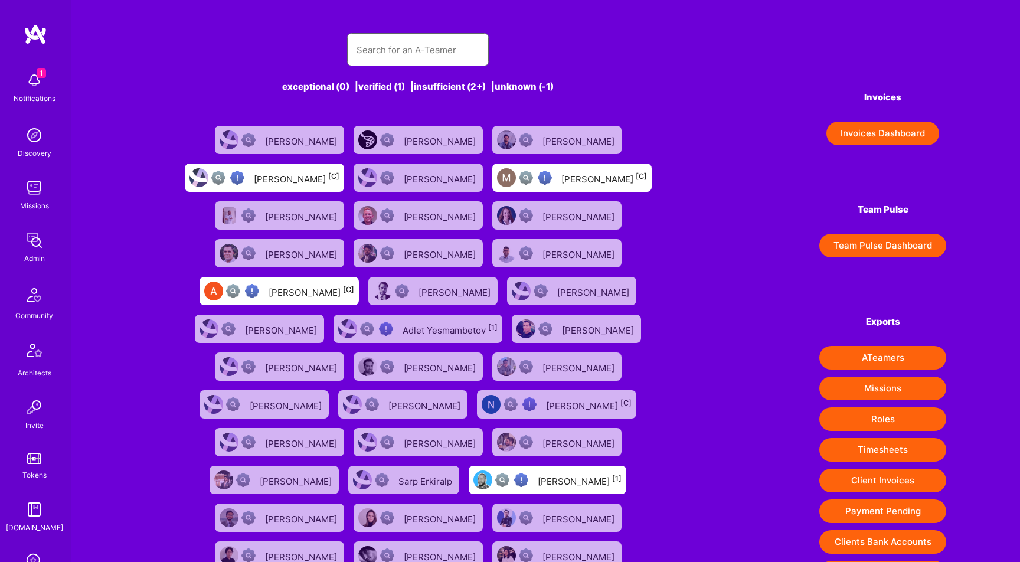
click at [404, 61] on input "text" at bounding box center [418, 50] width 123 height 30
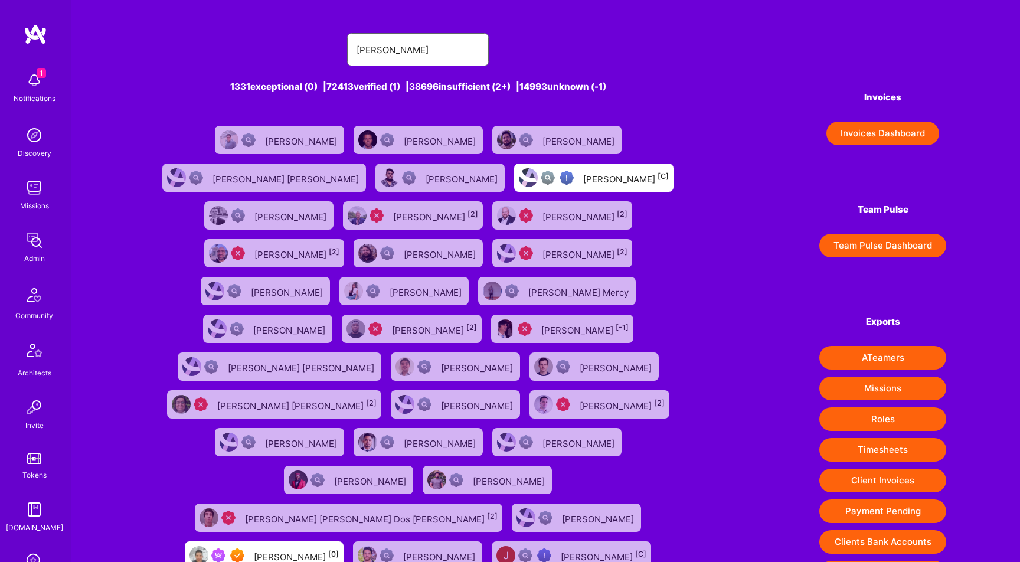
type input "Joseph Schulte"
click at [380, 53] on input "Joseph Schulte" at bounding box center [418, 50] width 123 height 30
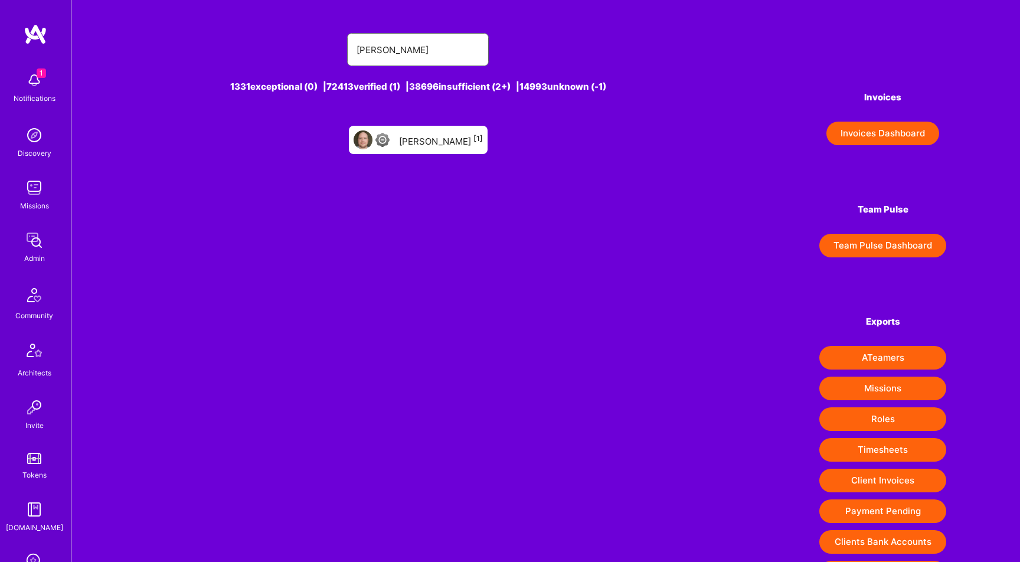
click at [380, 52] on input "Joseph Schulte" at bounding box center [418, 50] width 123 height 30
click at [380, 51] on input "Joseph Schulte" at bounding box center [418, 50] width 123 height 30
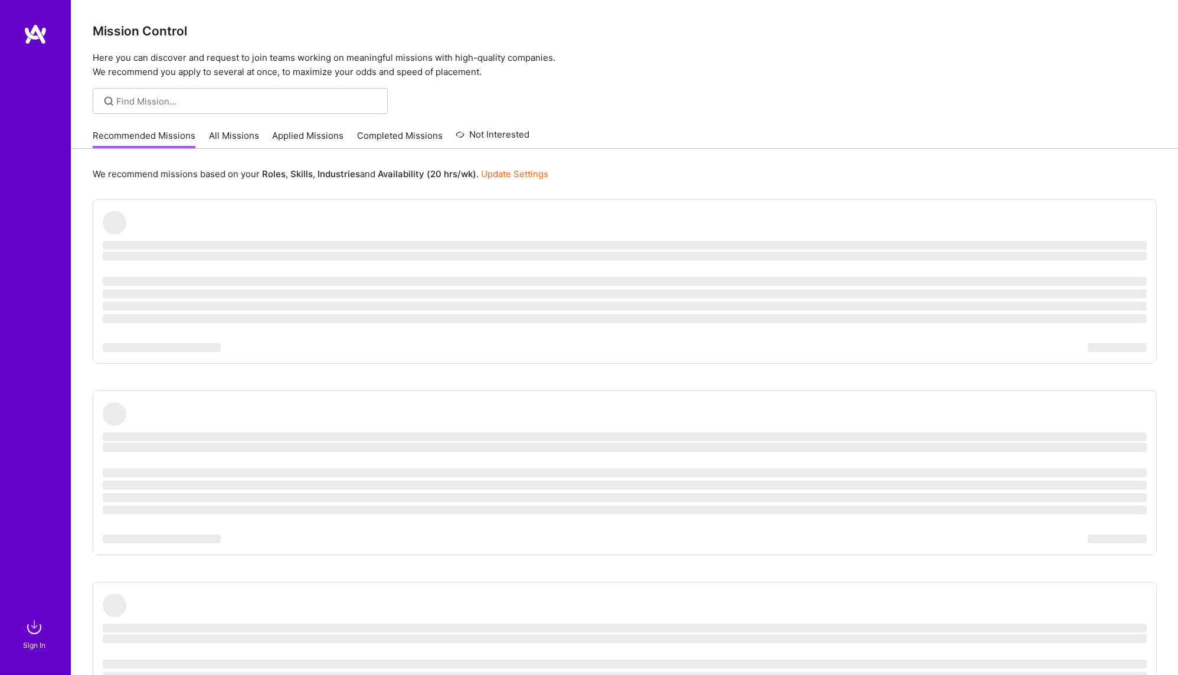
click at [21, 65] on div at bounding box center [35, 320] width 71 height 592
click at [26, 51] on div at bounding box center [35, 320] width 71 height 592
click at [27, 39] on img at bounding box center [36, 34] width 24 height 21
